Goal: Find specific page/section: Find specific page/section

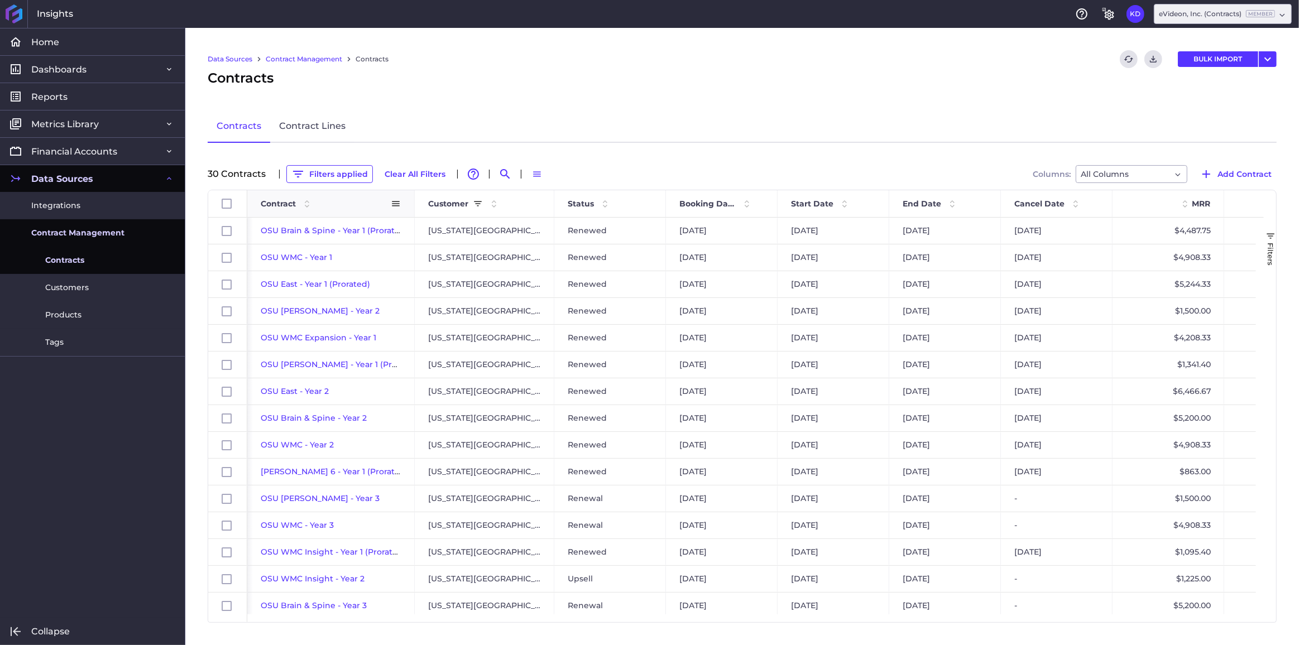
click at [283, 204] on span "Contract" at bounding box center [278, 204] width 35 height 10
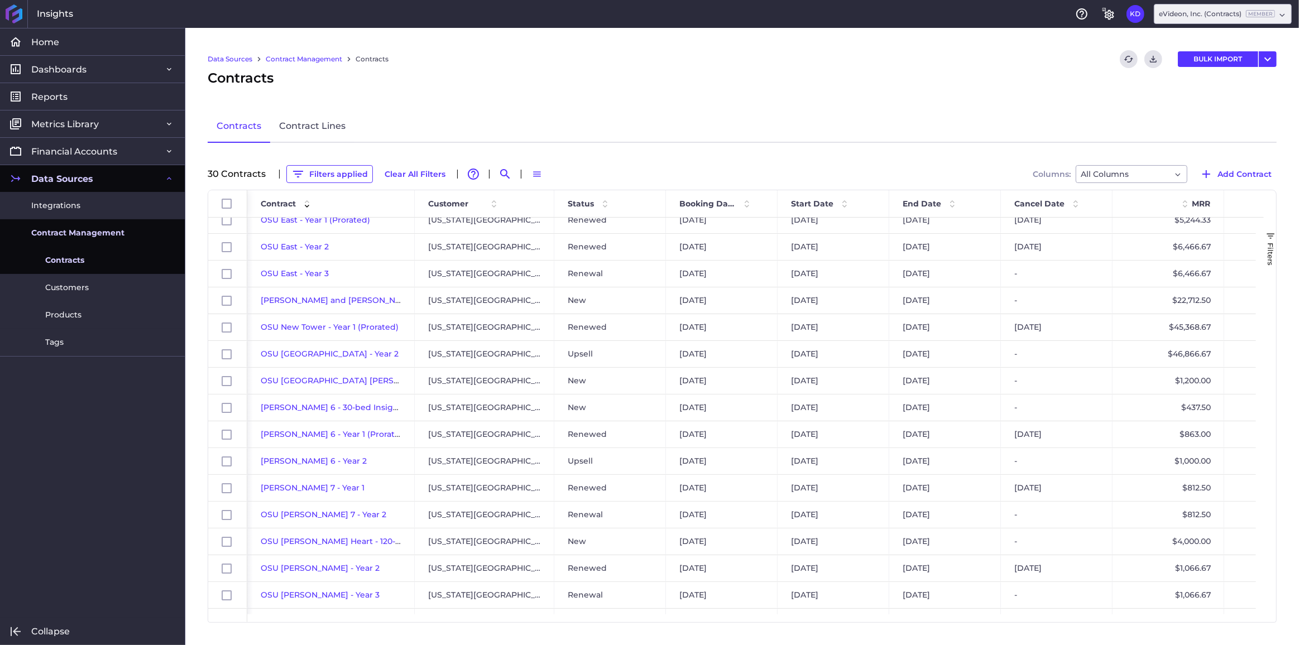
scroll to position [206, 0]
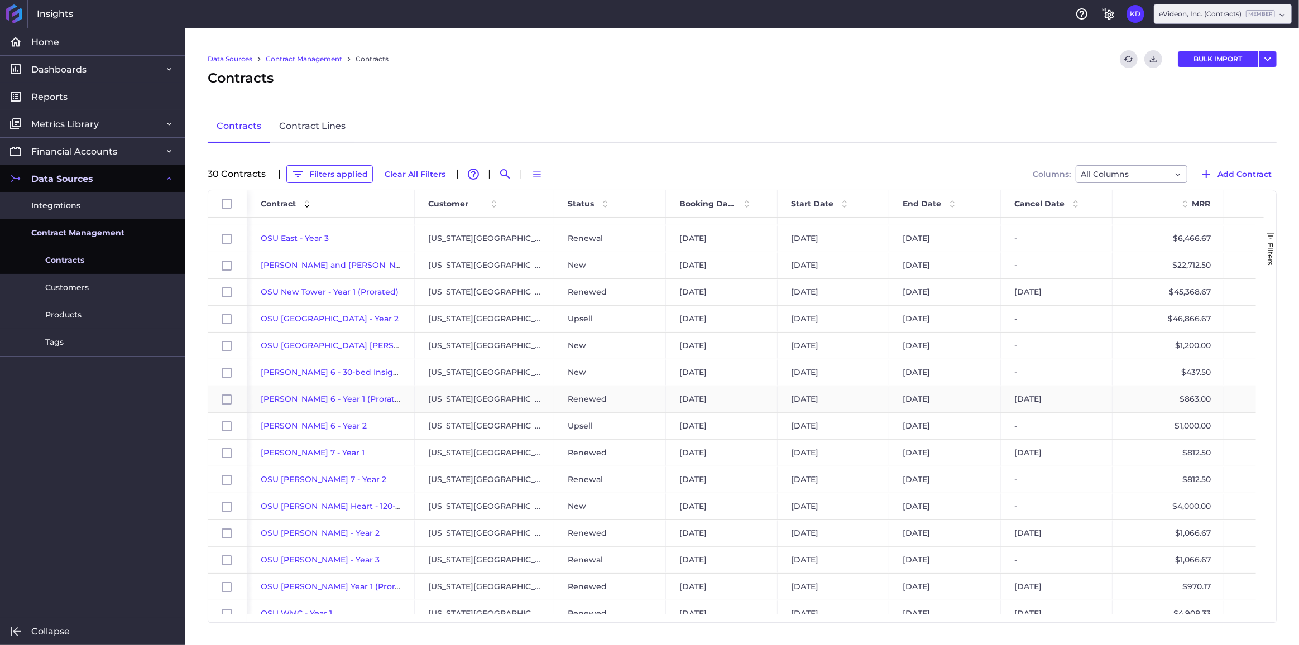
click at [315, 398] on span "[PERSON_NAME] 6 - Year 1 (Prorated)" at bounding box center [334, 399] width 147 height 10
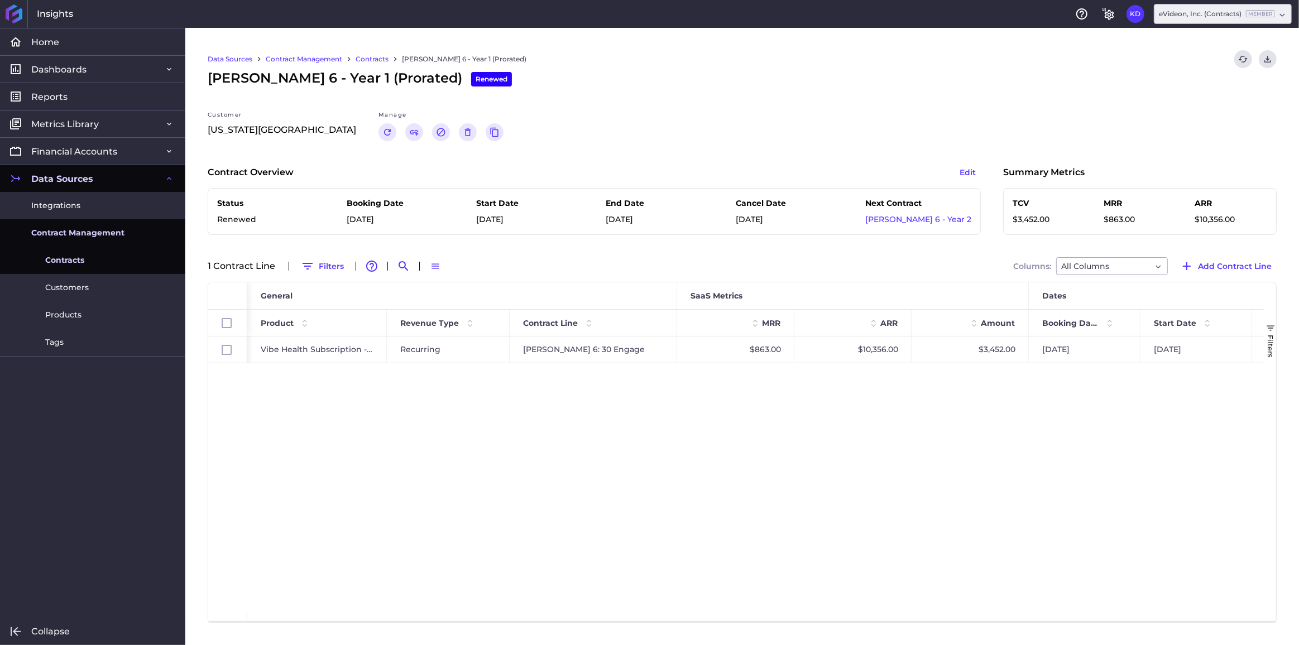
click at [372, 59] on link "Contracts" at bounding box center [371, 59] width 33 height 10
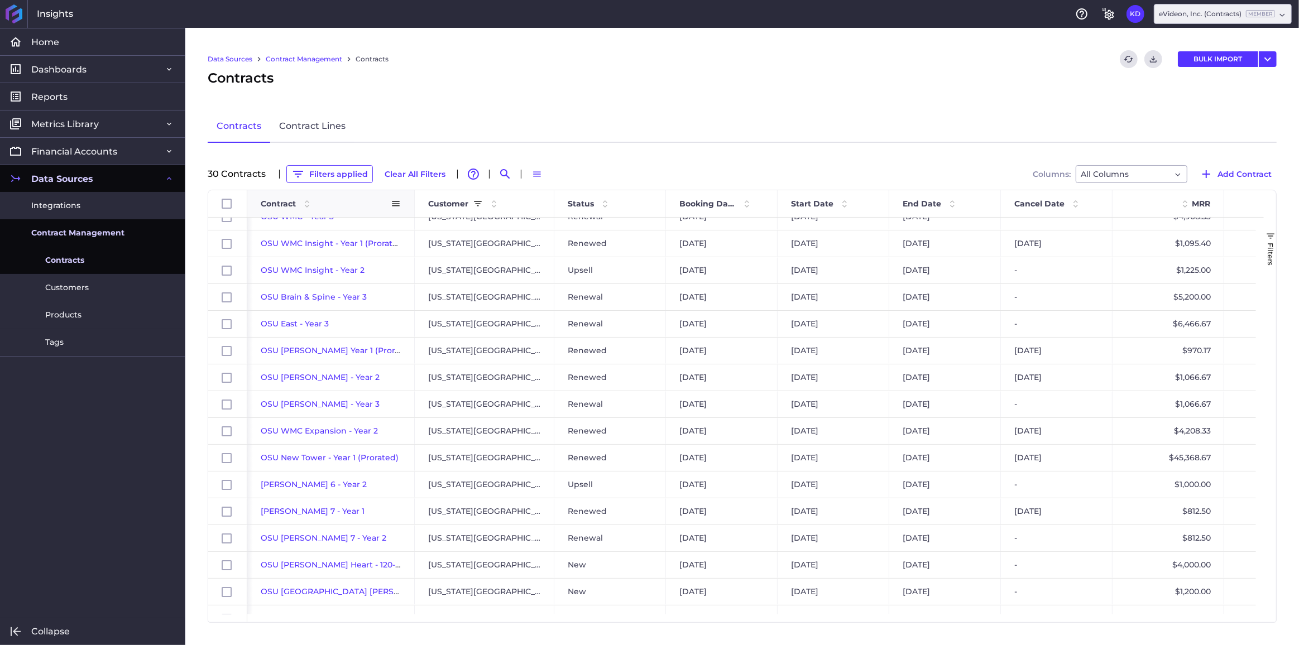
click at [283, 205] on span "Contract" at bounding box center [278, 204] width 35 height 10
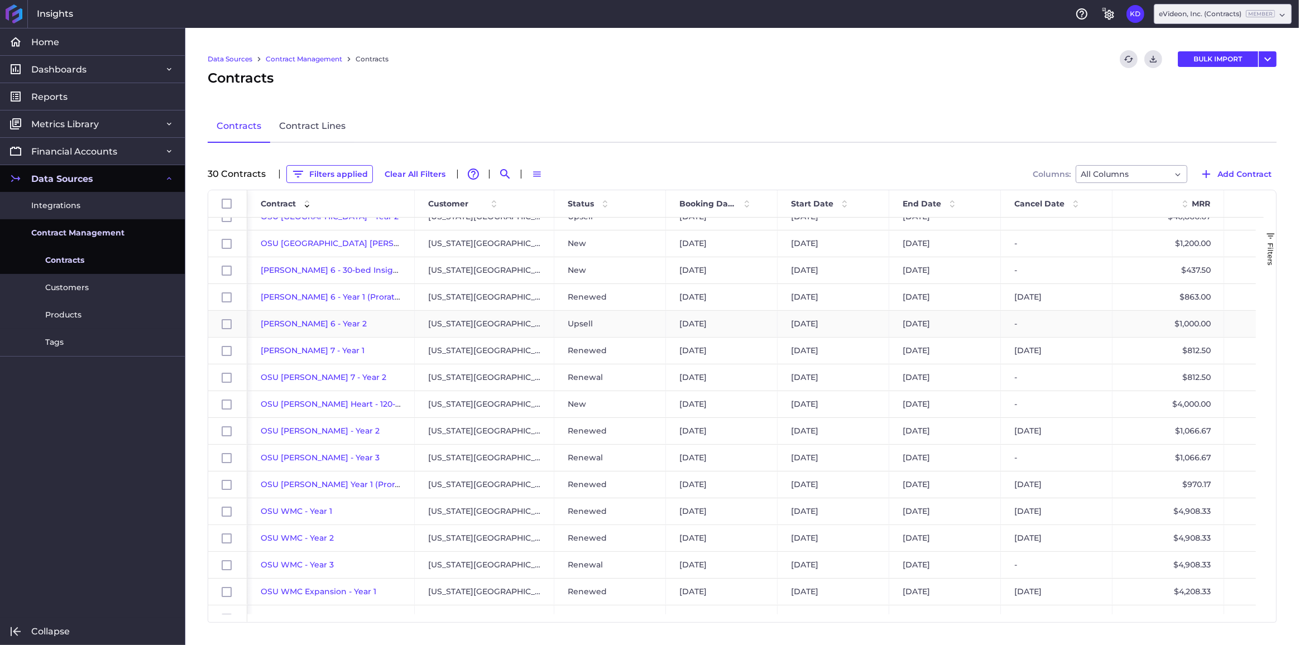
click at [301, 322] on span "[PERSON_NAME] 6 - Year 2" at bounding box center [314, 324] width 106 height 10
